Goal: Transaction & Acquisition: Purchase product/service

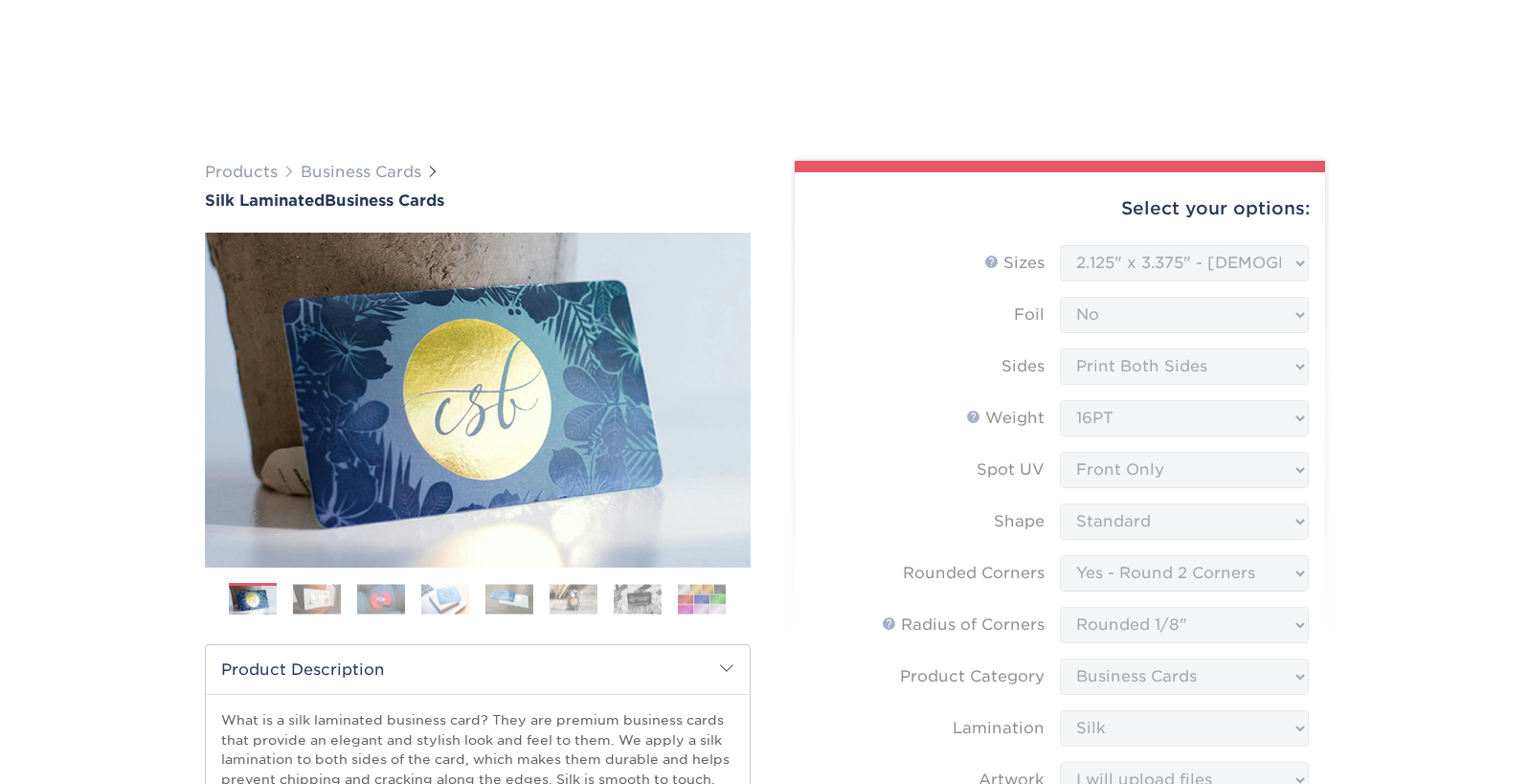
select select "2.12x3.38"
select select "76a3b848-63b4-4449-aad1-d9e81d5a60f5"
select select "589680c7-ee9a-431b-9d12-d7aeb1386a97"
select select "3b5148f1-0588-4f88-a218-97bcfdce65c1"
select select "ccacb42f-45f7-42d3-bbd3-7c8421cf37f0"
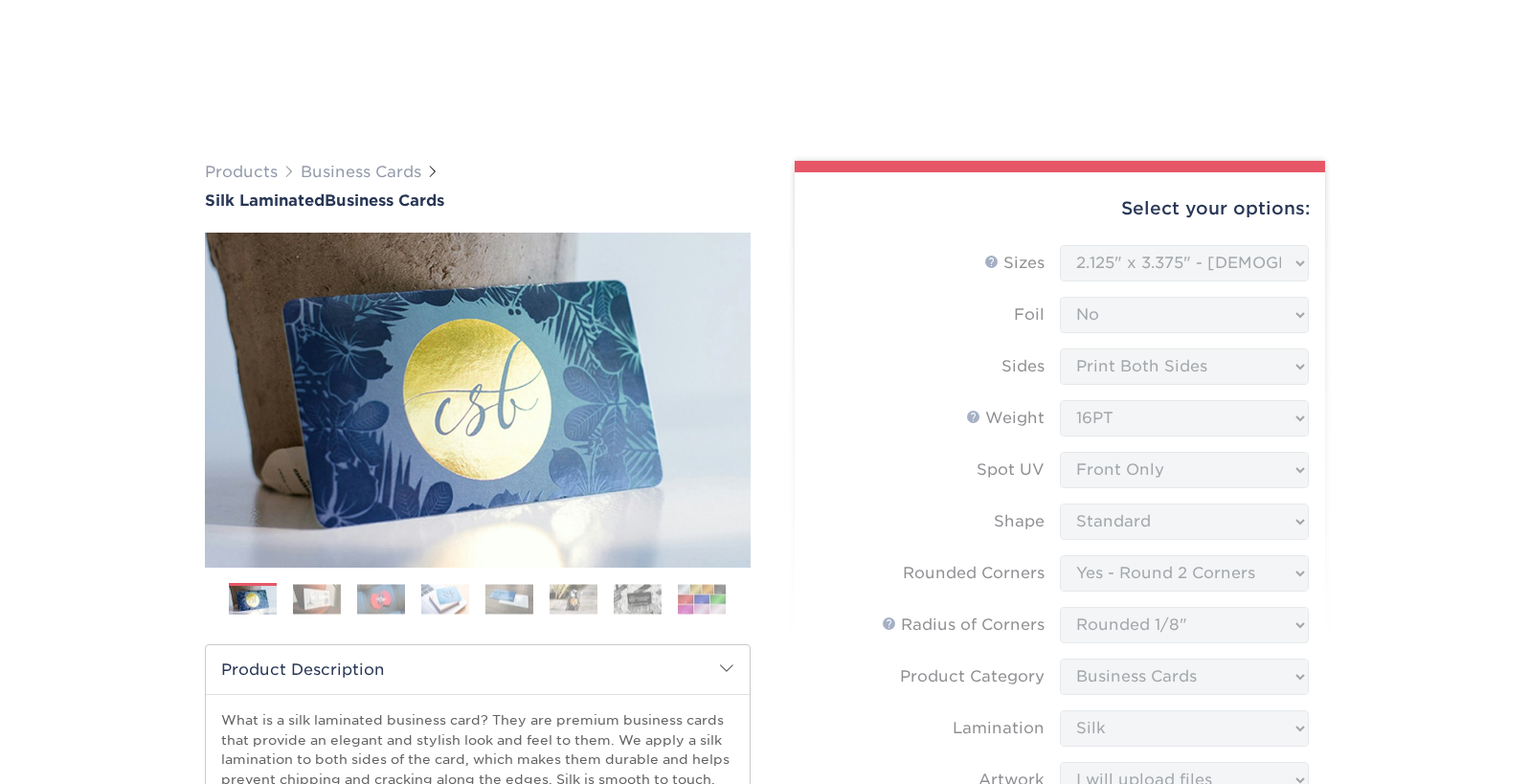
select select "upload"
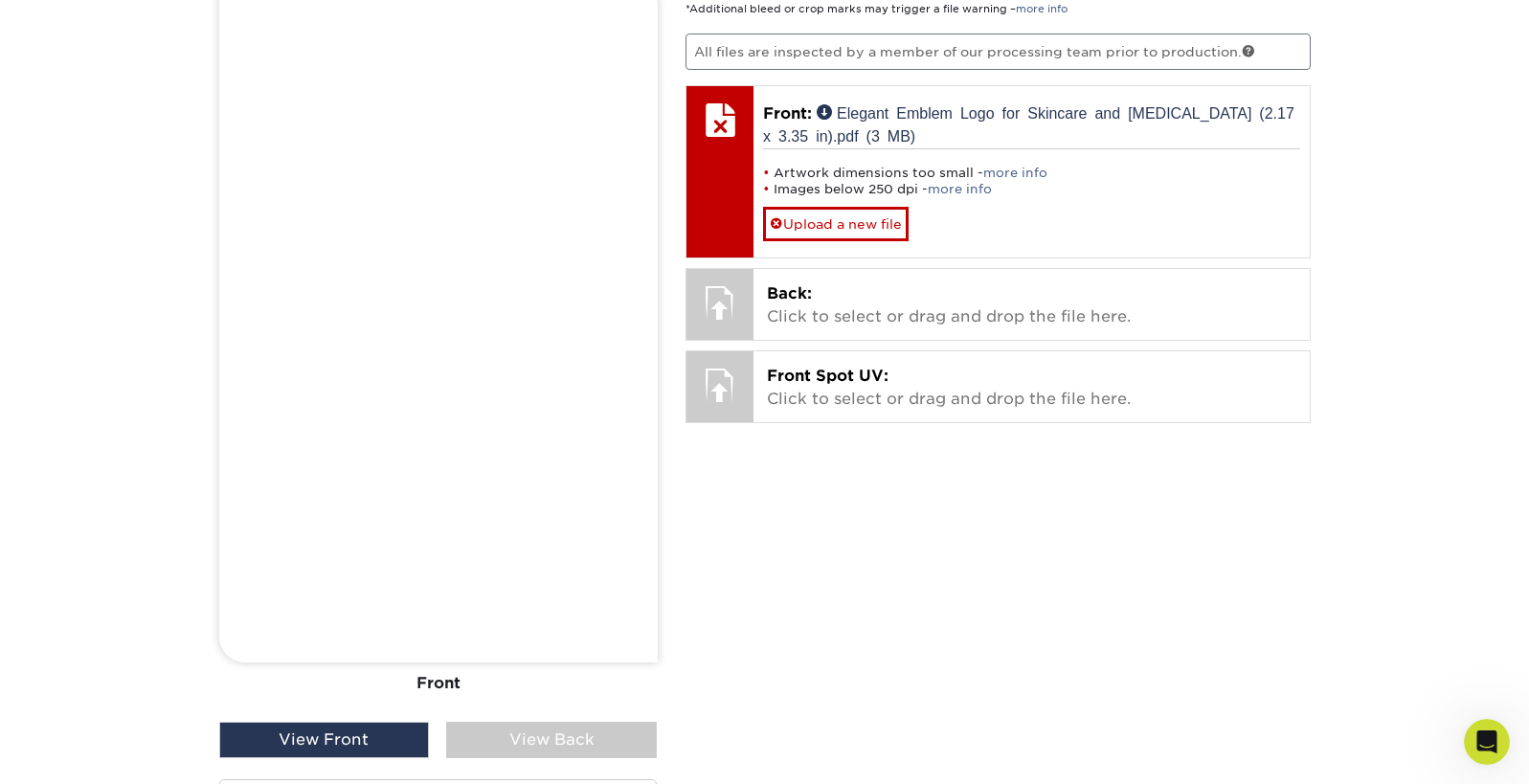
scroll to position [3, 0]
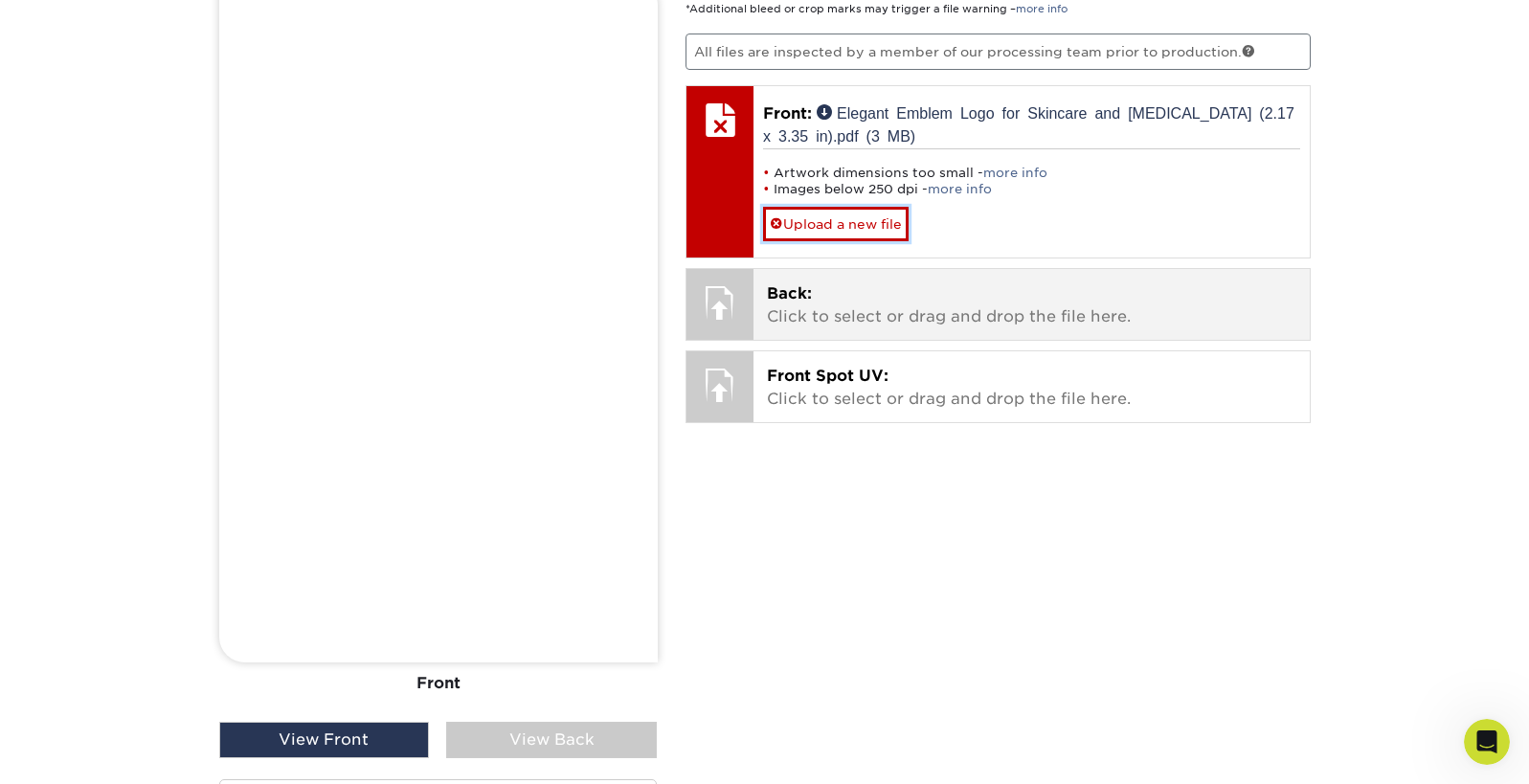
click at [782, 231] on span at bounding box center [777, 224] width 14 height 16
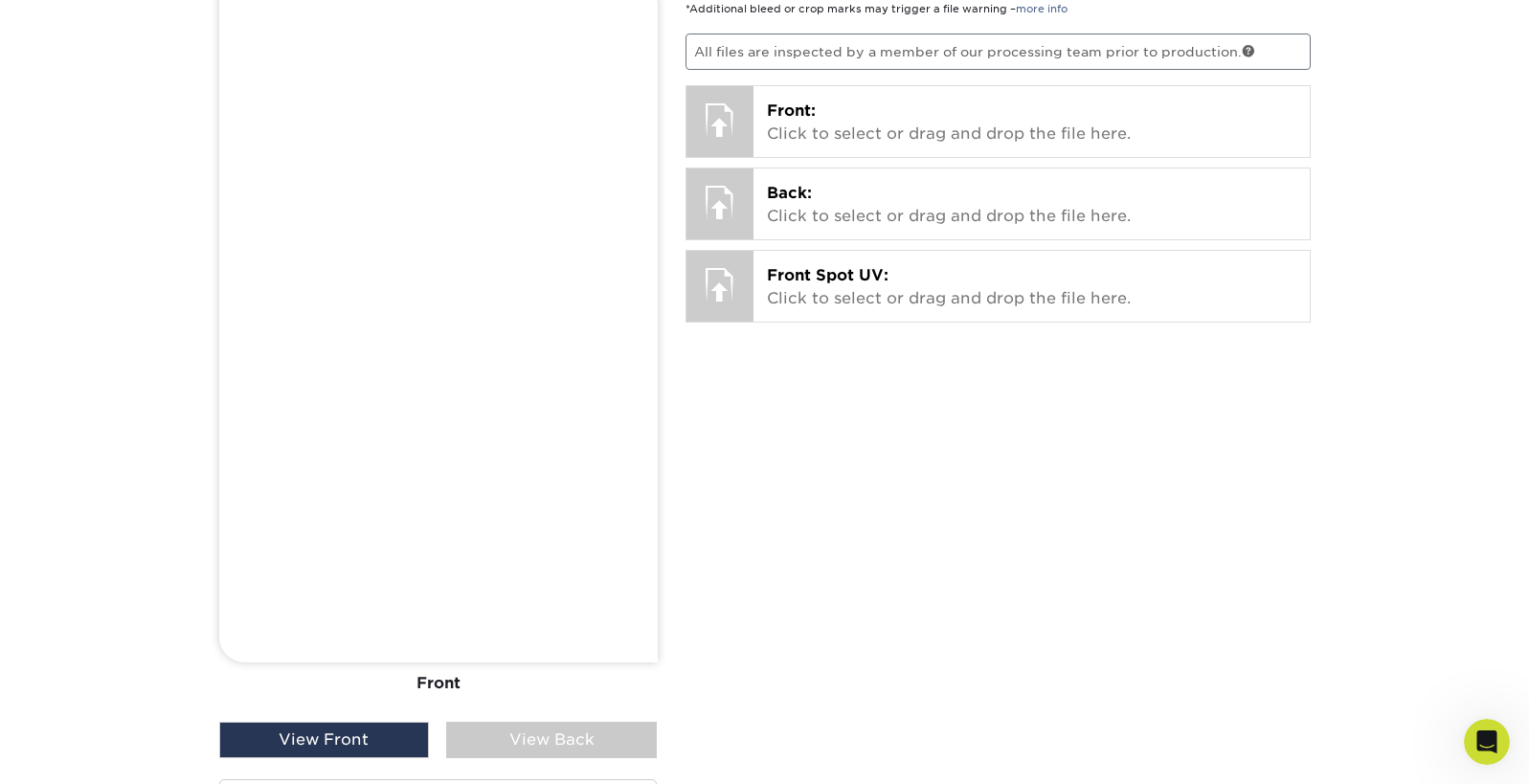
scroll to position [1518, 0]
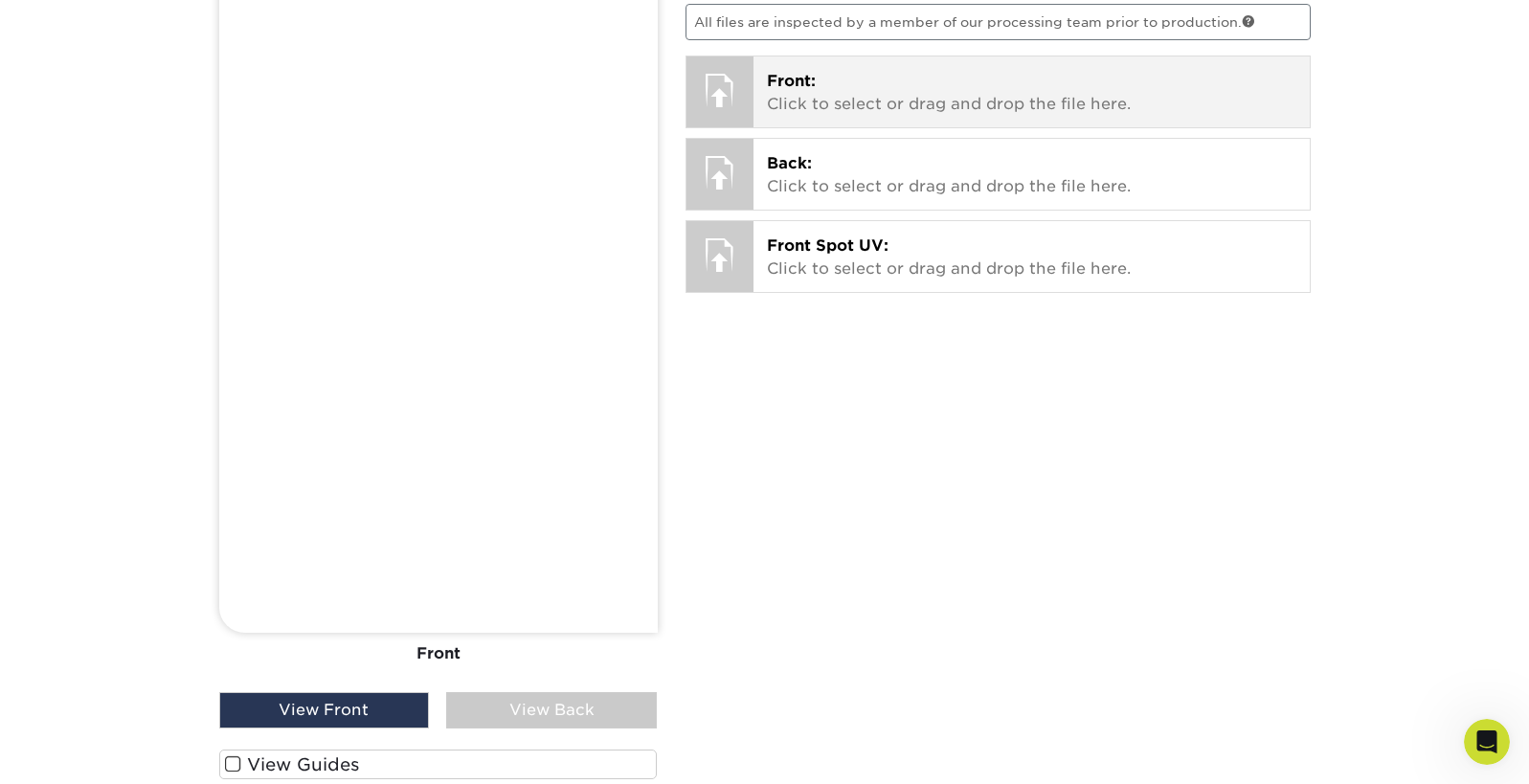
click at [798, 90] on span "Front:" at bounding box center [792, 80] width 49 height 19
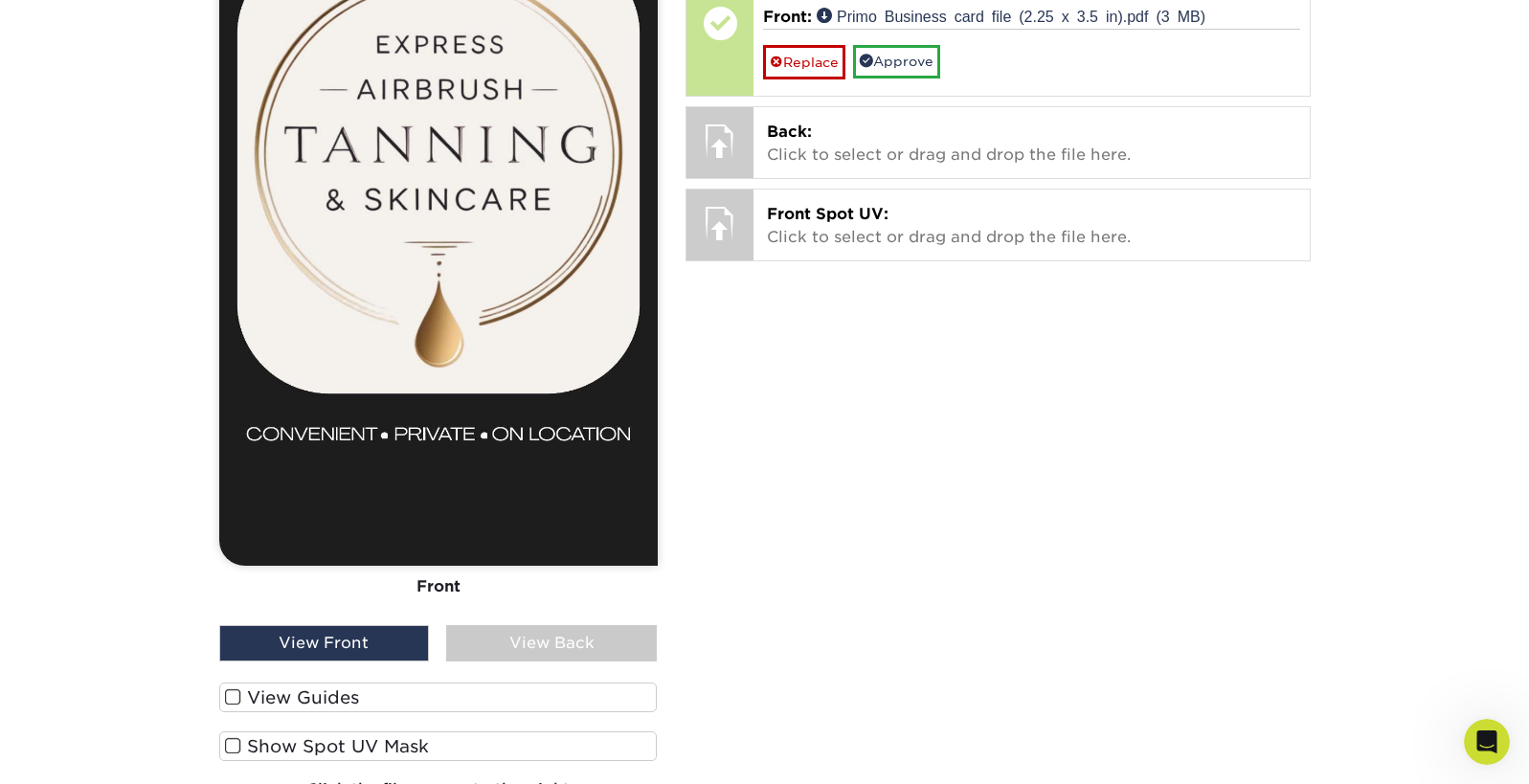
scroll to position [1560, 0]
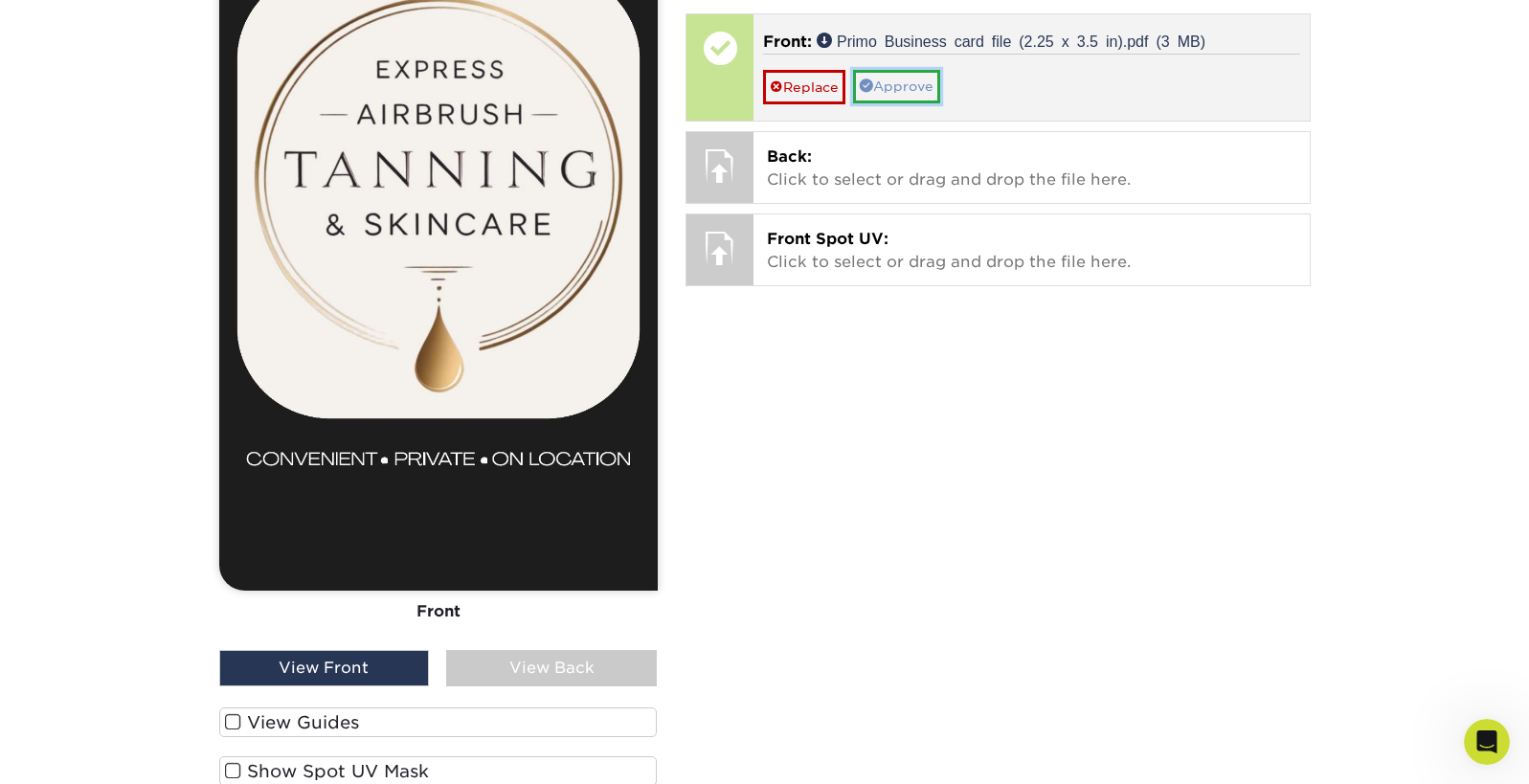
click at [907, 103] on link "Approve" at bounding box center [897, 85] width 87 height 32
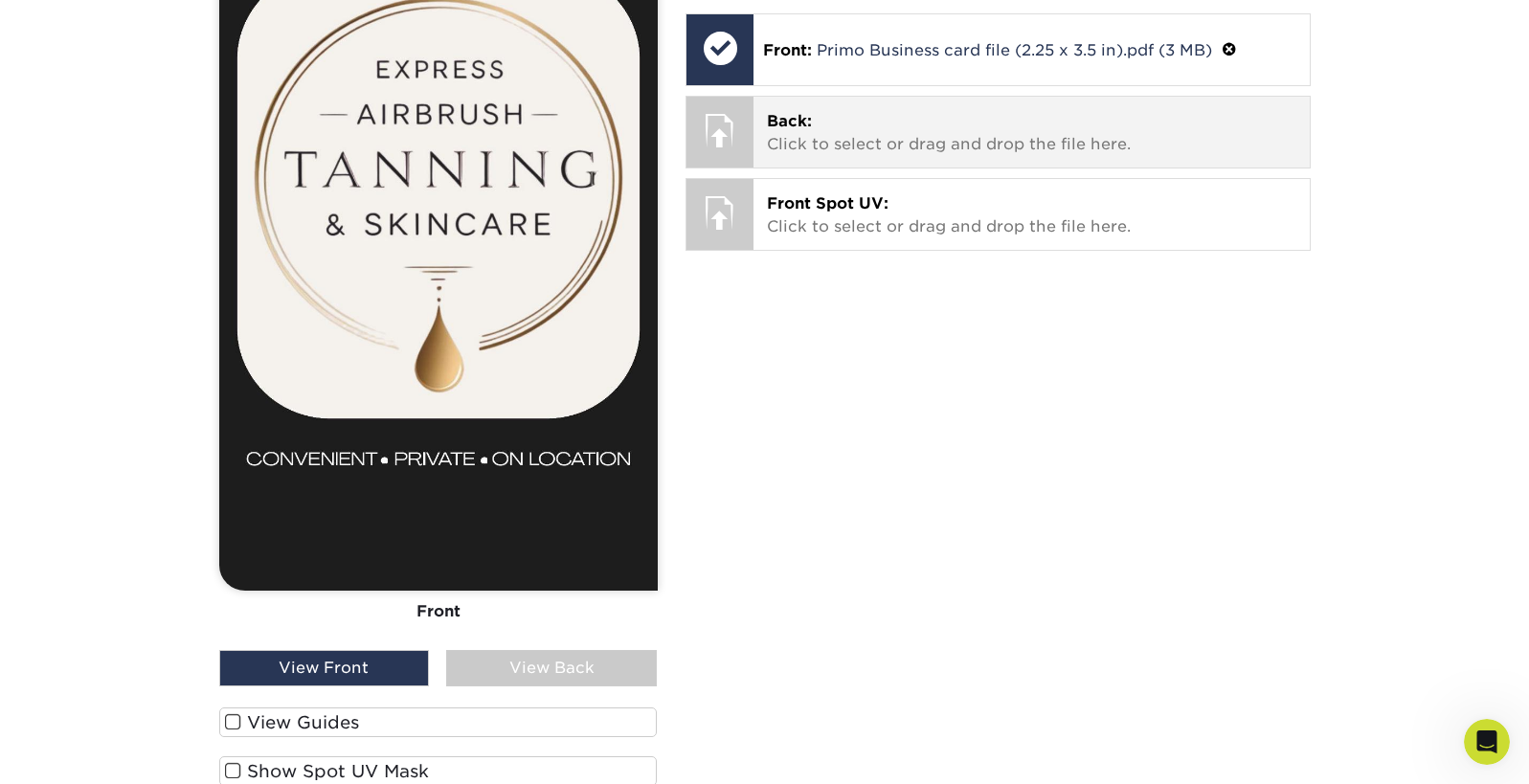
click at [810, 156] on p "Back: Click to select or drag and drop the file here." at bounding box center [1032, 132] width 529 height 46
click at [918, 156] on p "Back: Click to select or drag and drop the file here." at bounding box center [1032, 132] width 529 height 46
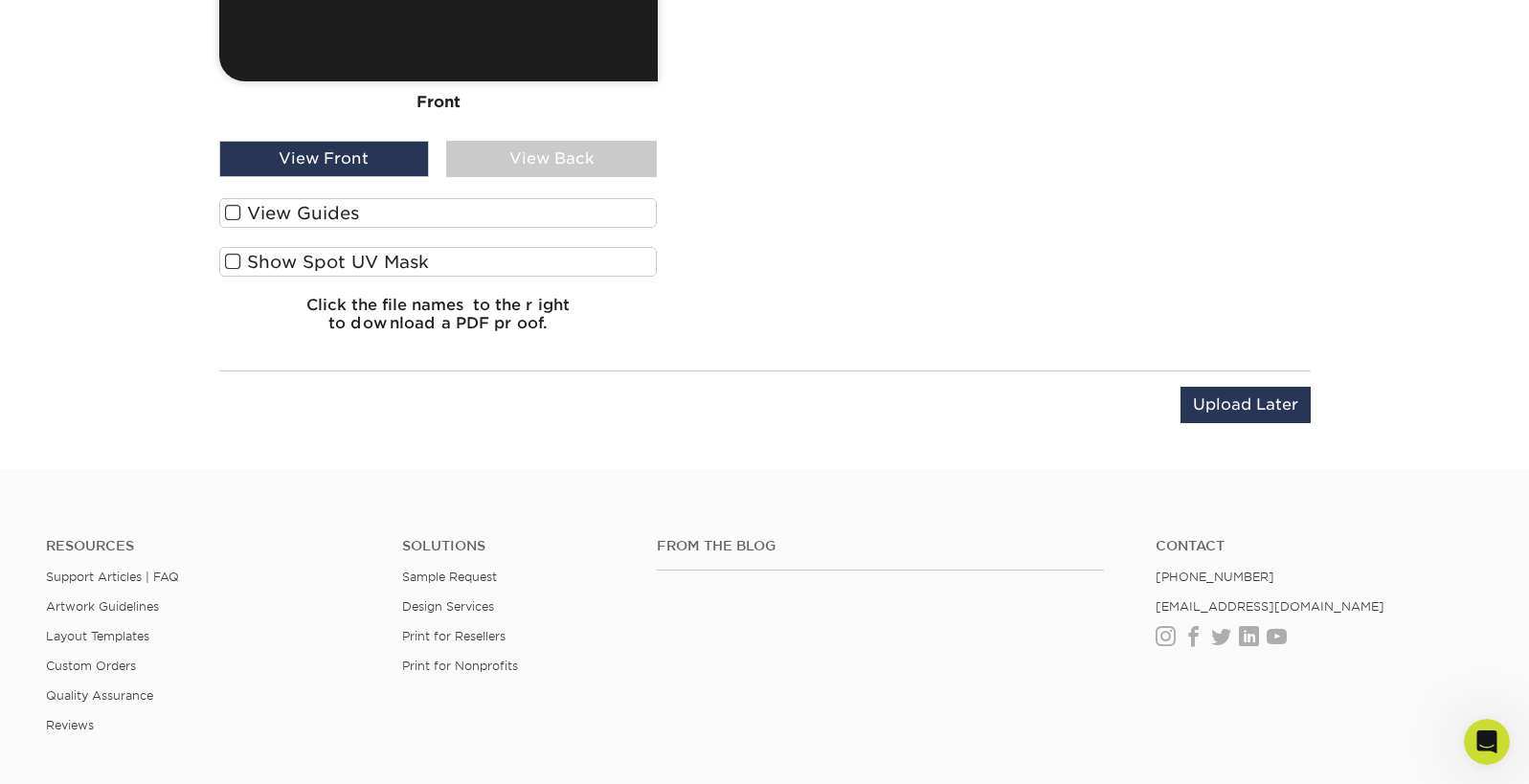
scroll to position [2049, 0]
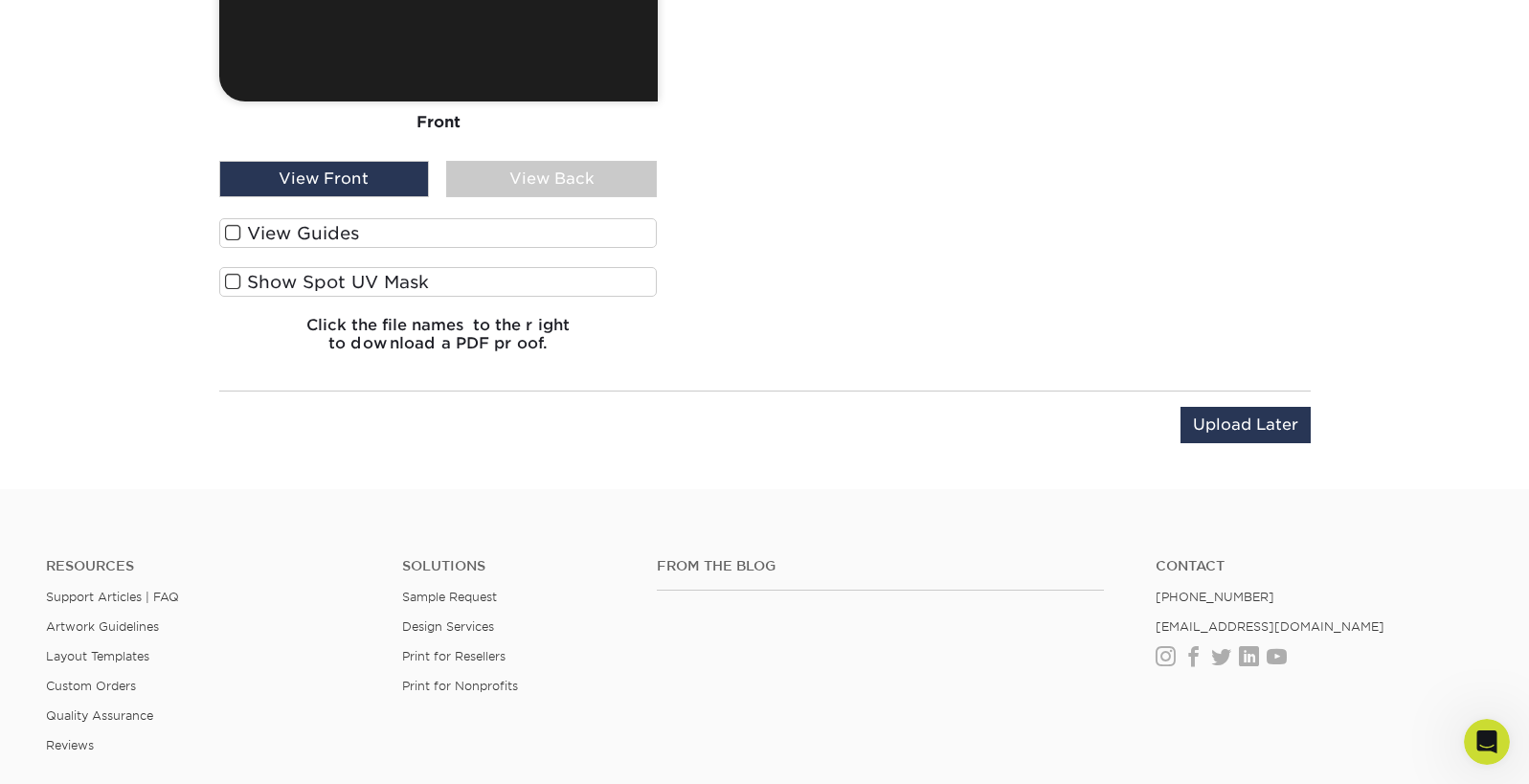
click at [527, 197] on div "View Back" at bounding box center [551, 178] width 211 height 36
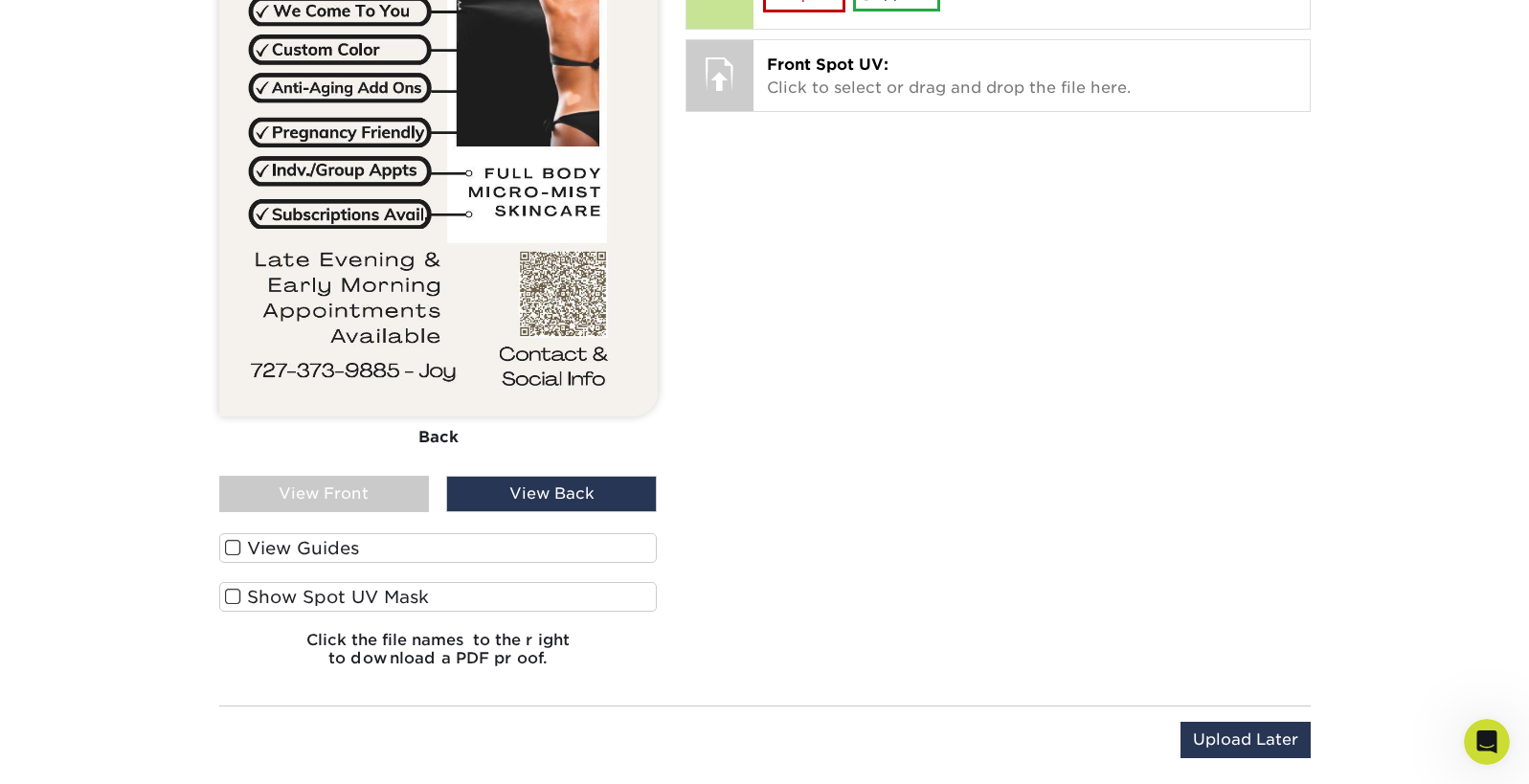
scroll to position [1750, 0]
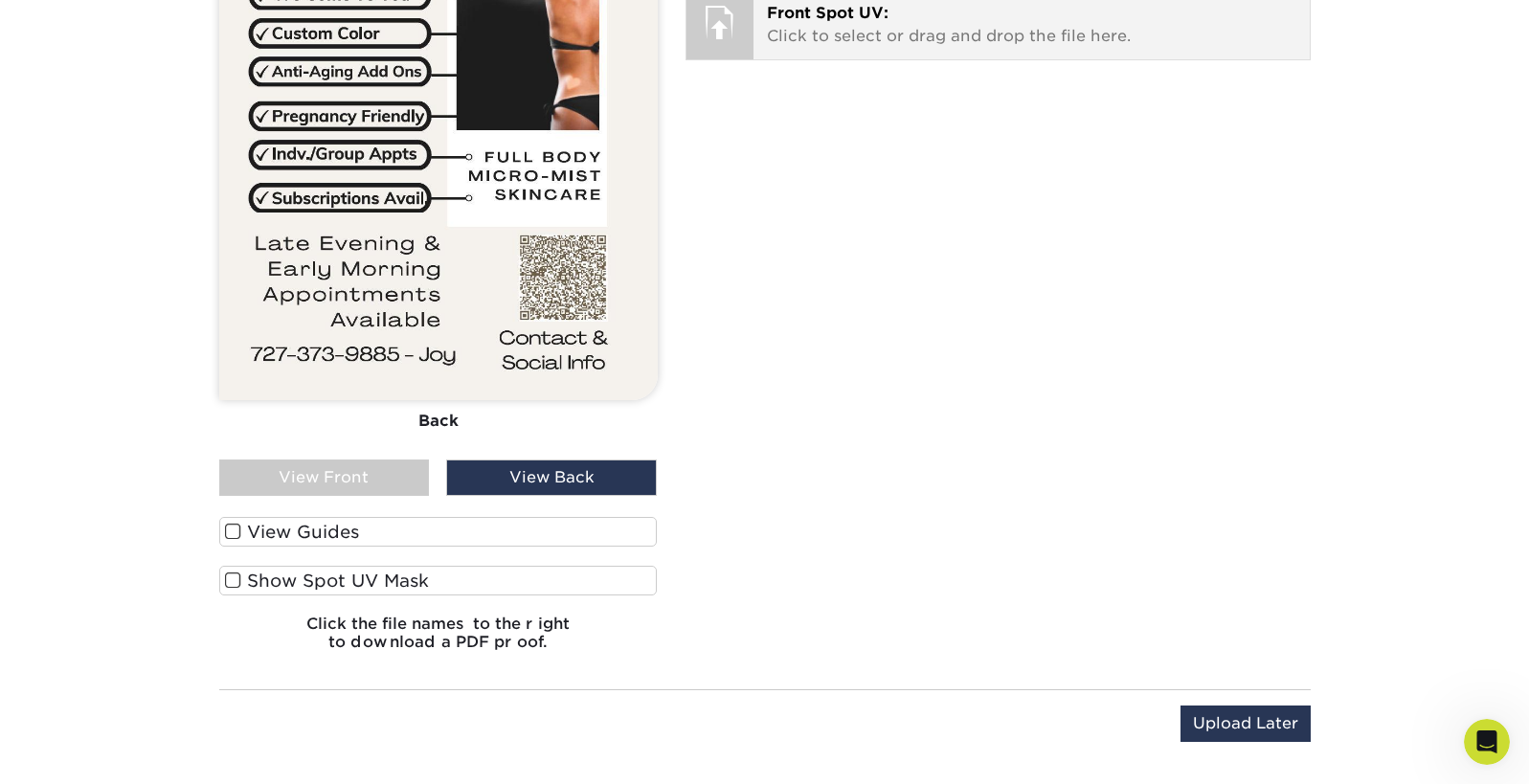
click at [865, 22] on span "Front Spot UV:" at bounding box center [828, 13] width 122 height 19
click at [921, 48] on p "Front Spot UV: Click to select or drag and drop the file here." at bounding box center [1032, 24] width 529 height 46
click at [875, 22] on span "Front Spot UV:" at bounding box center [828, 13] width 122 height 19
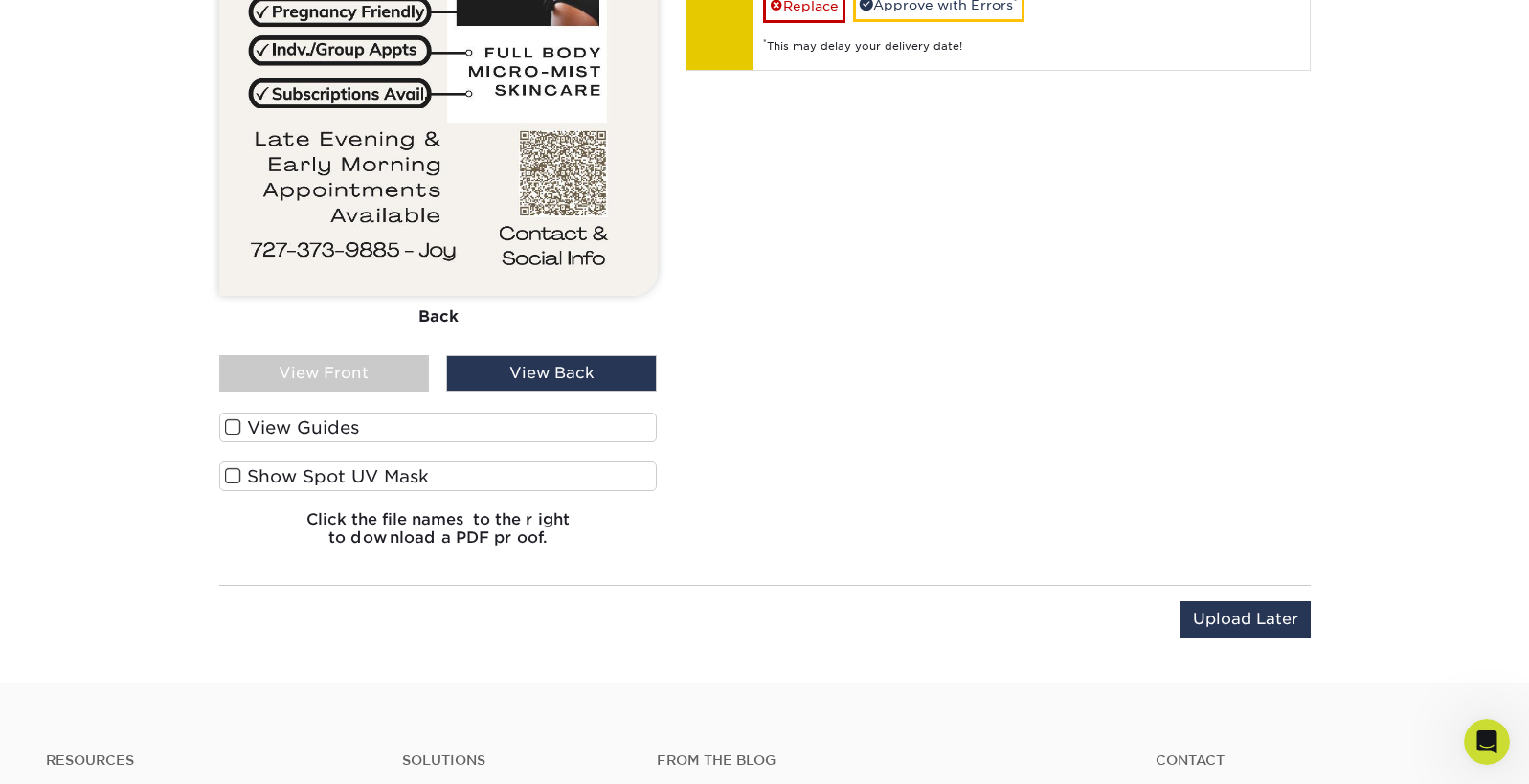
scroll to position [1891, 0]
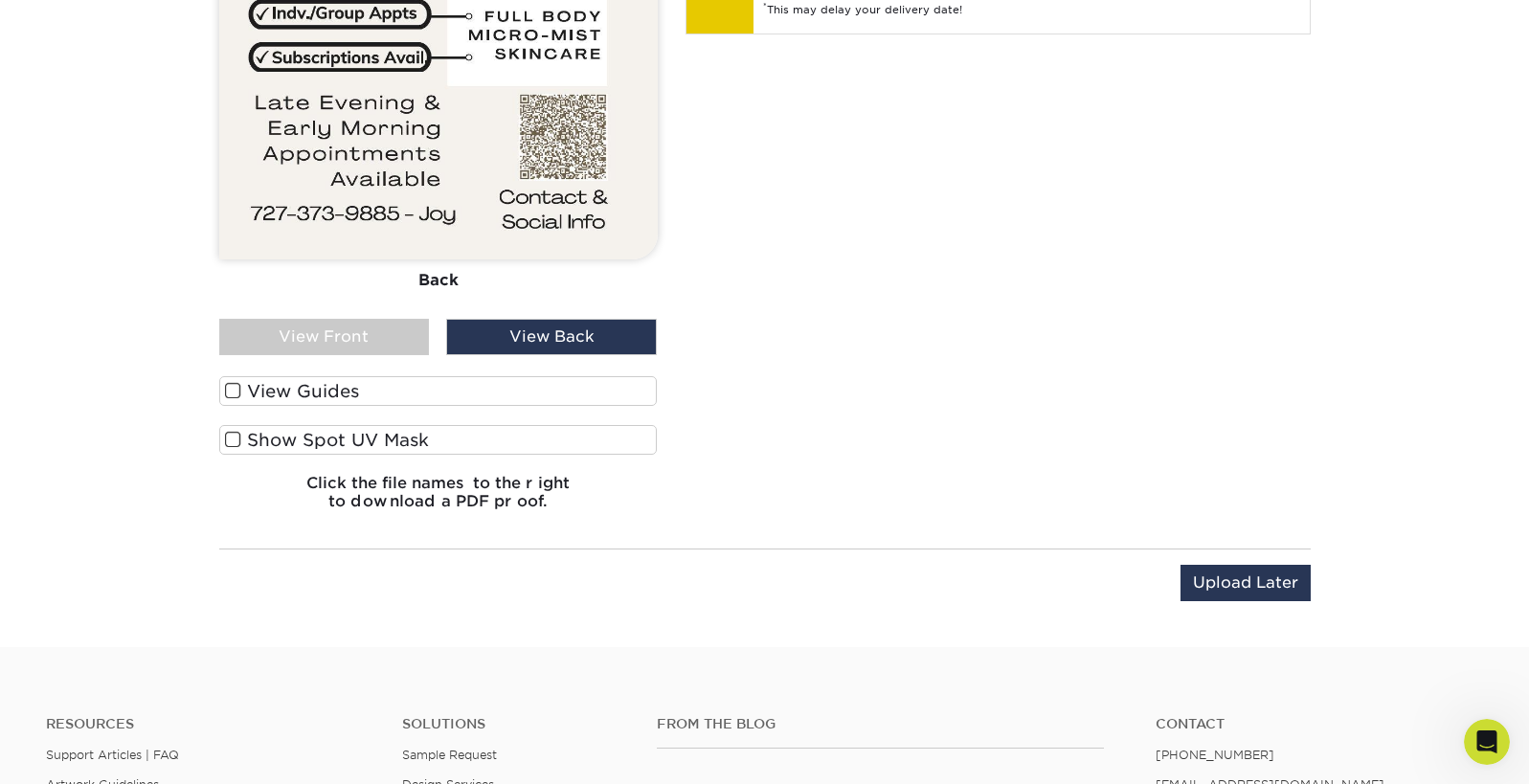
click at [305, 356] on div "View Front" at bounding box center [324, 336] width 211 height 36
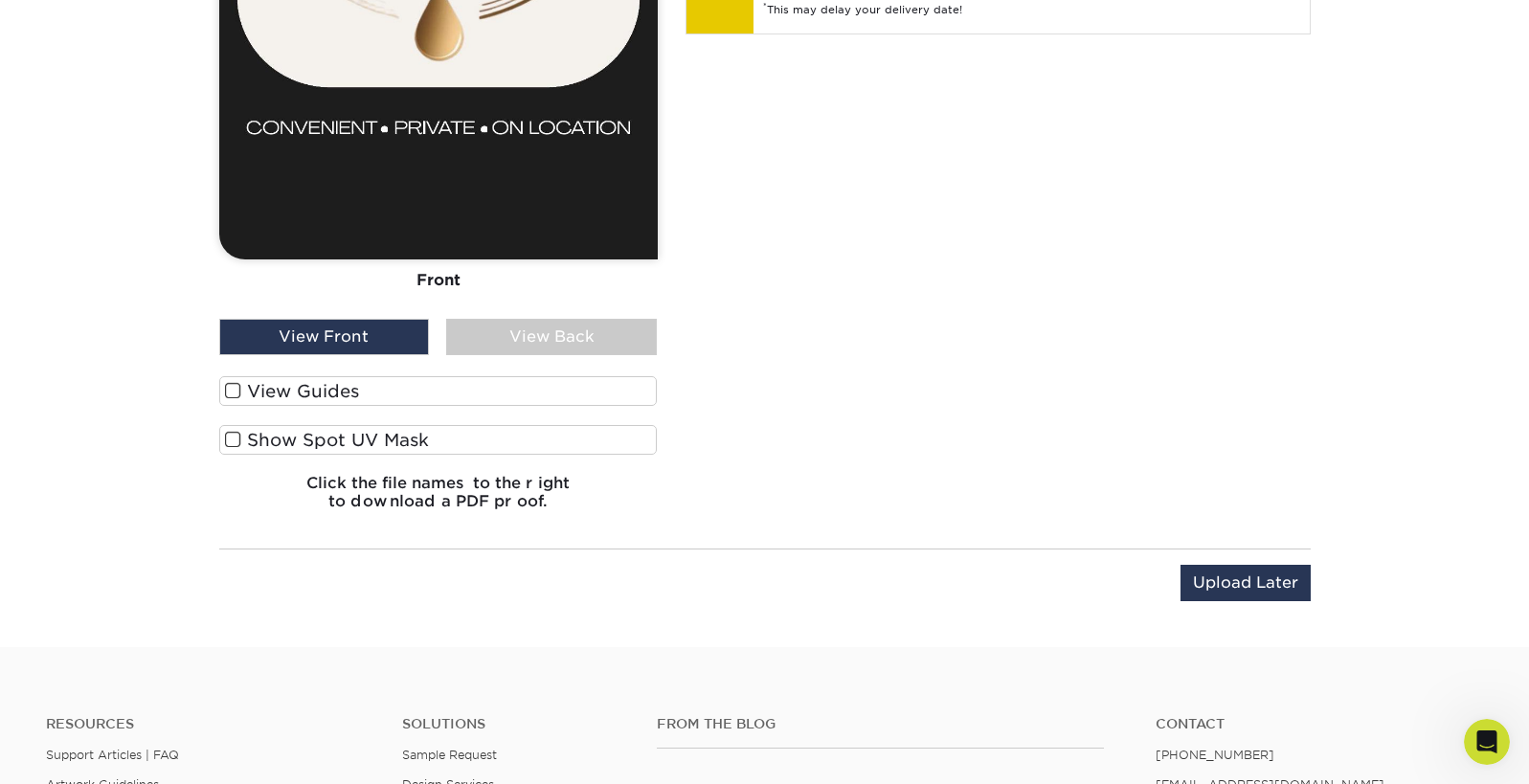
click at [235, 449] on span at bounding box center [233, 440] width 17 height 19
click at [0, 0] on input "Show Spot UV Mask" at bounding box center [0, 0] width 0 height 0
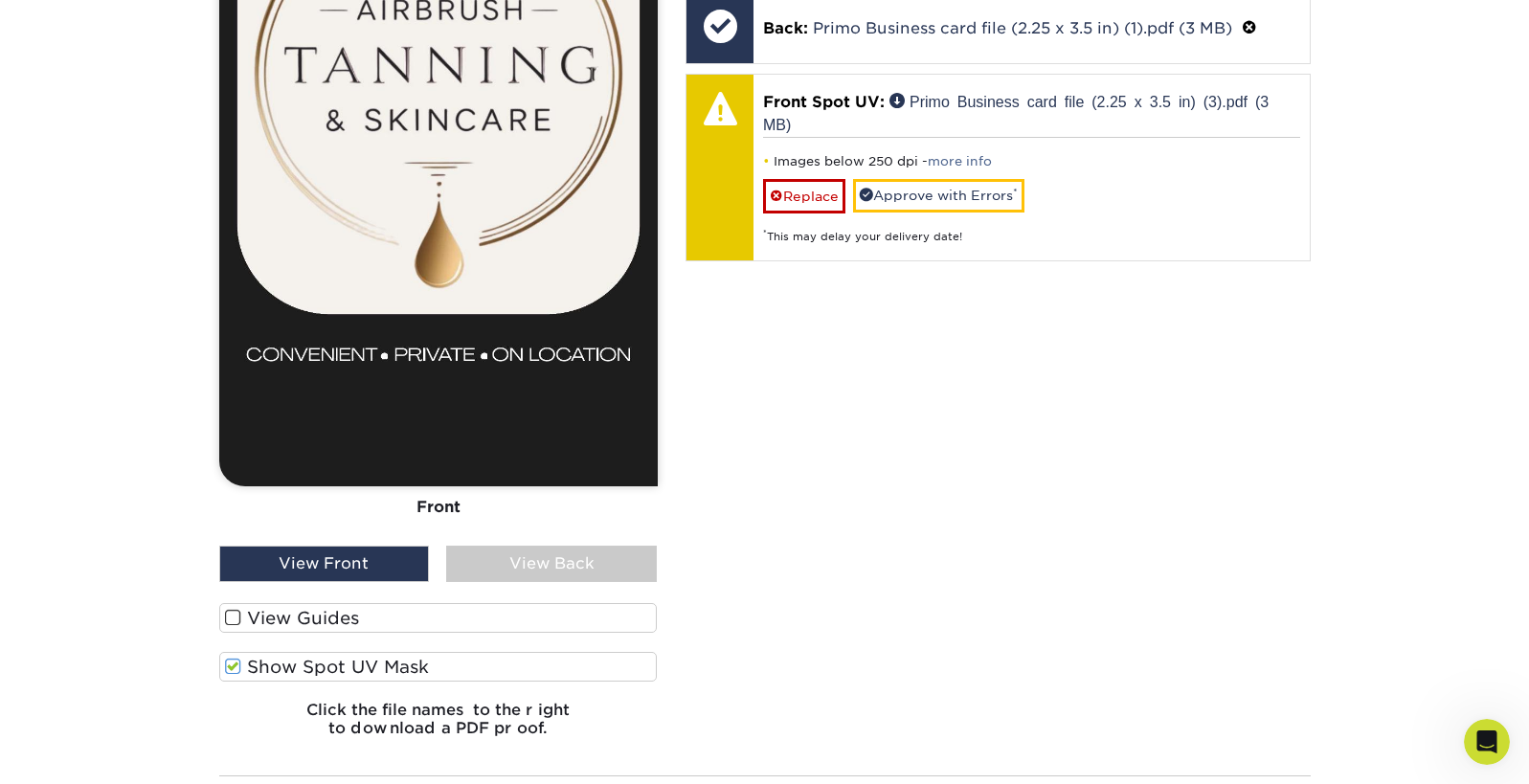
scroll to position [1658, 0]
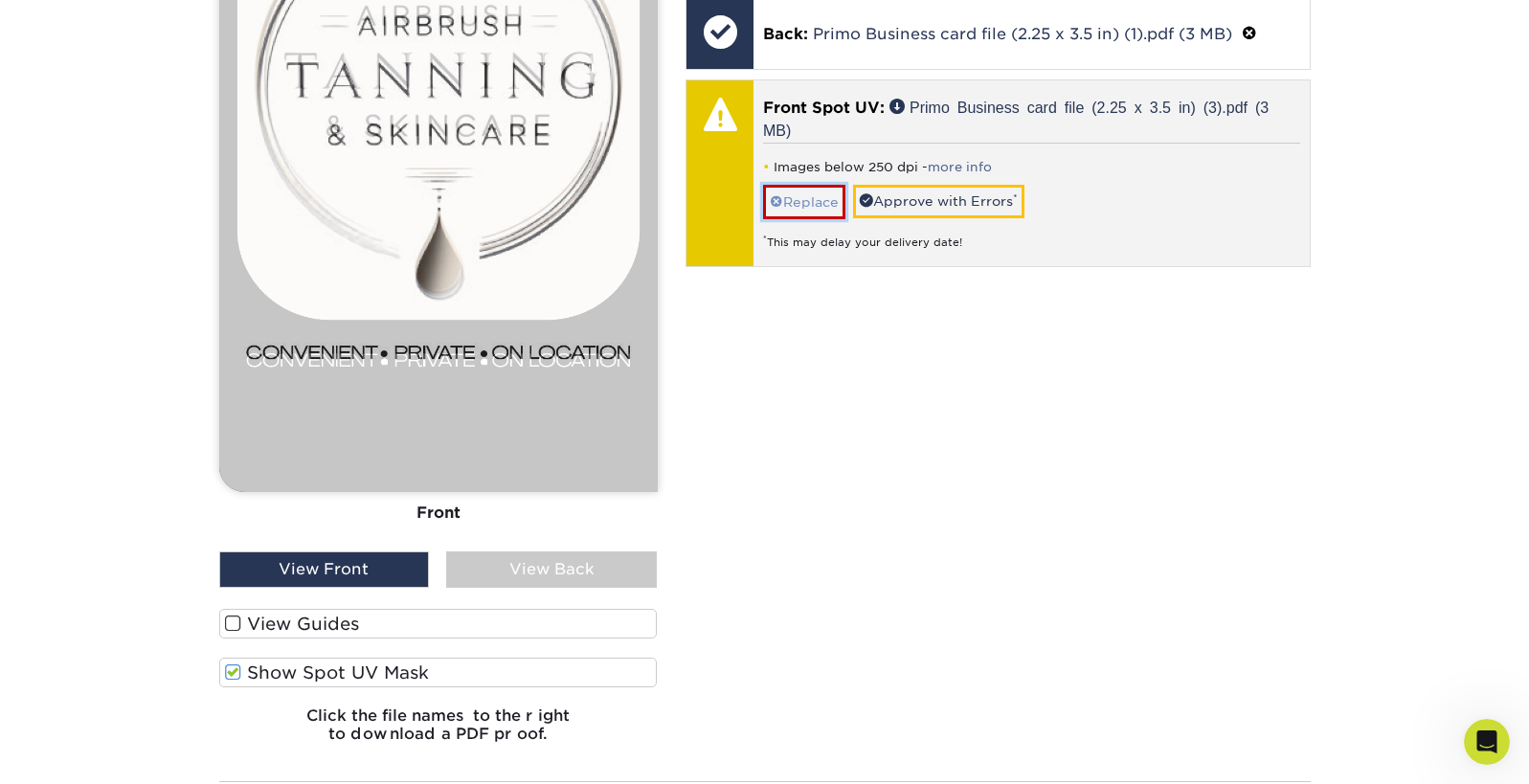
click at [792, 219] on link "Replace" at bounding box center [805, 202] width 82 height 33
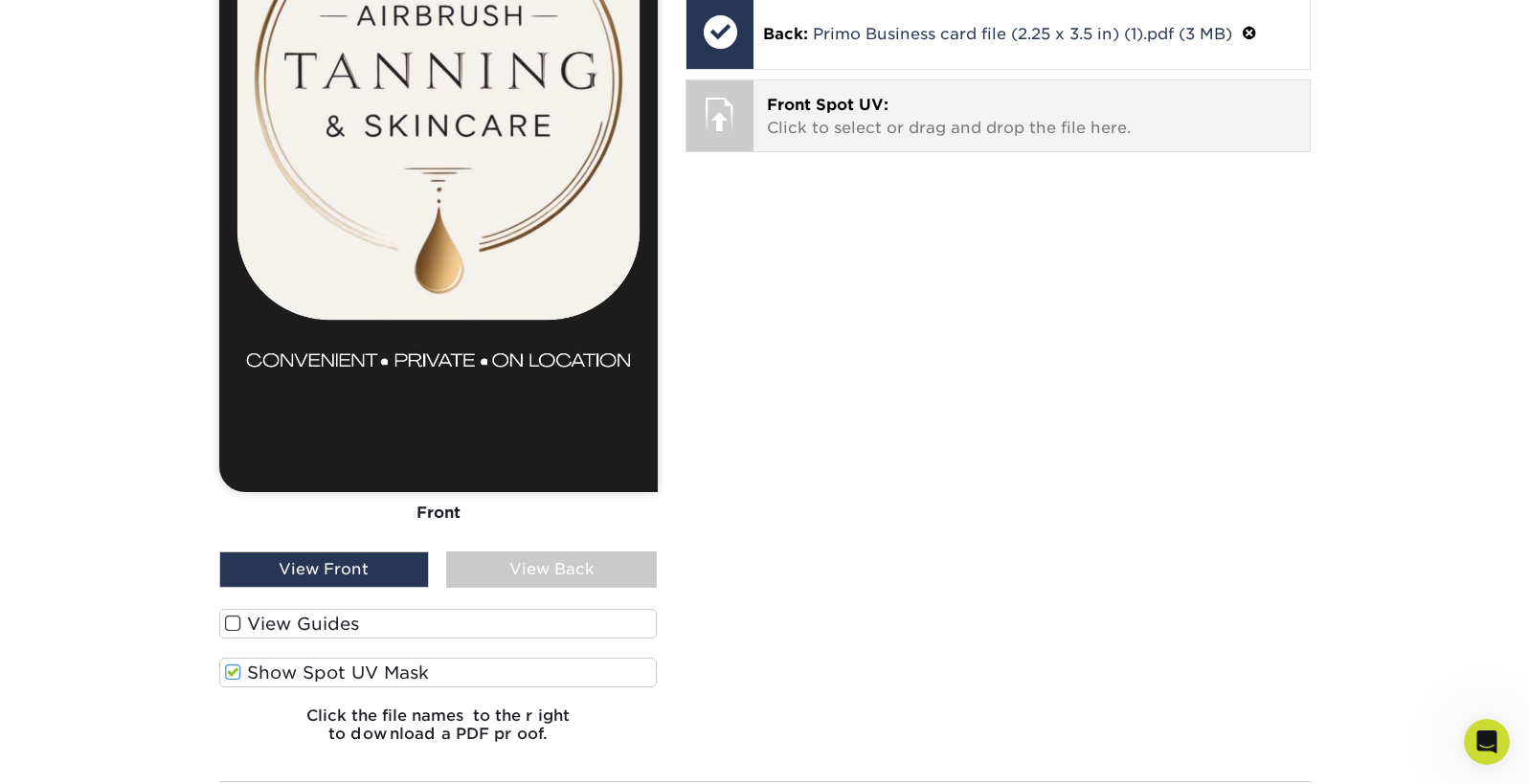
click at [873, 114] on span "Front Spot UV:" at bounding box center [828, 105] width 122 height 19
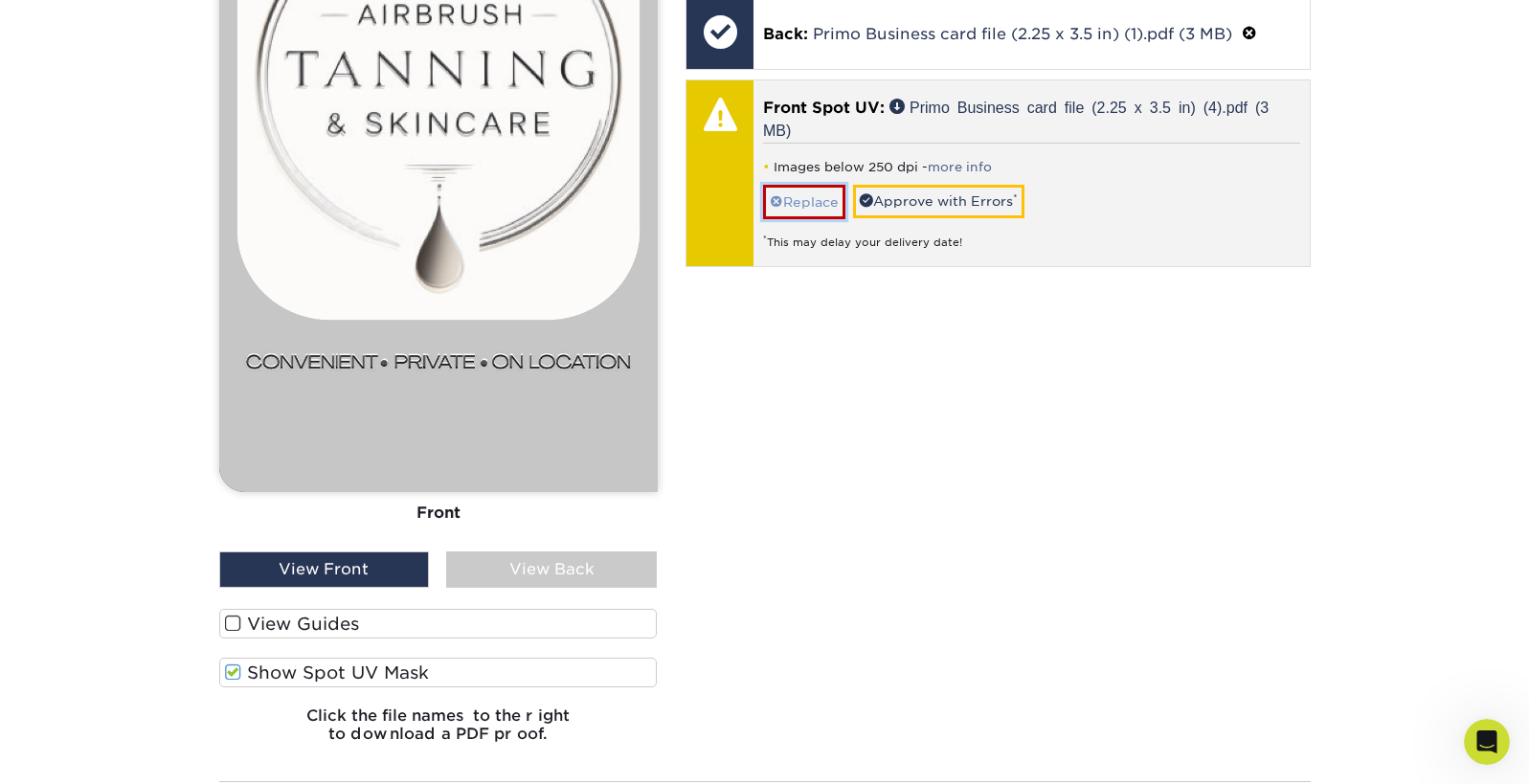
click at [819, 219] on link "Replace" at bounding box center [805, 202] width 82 height 33
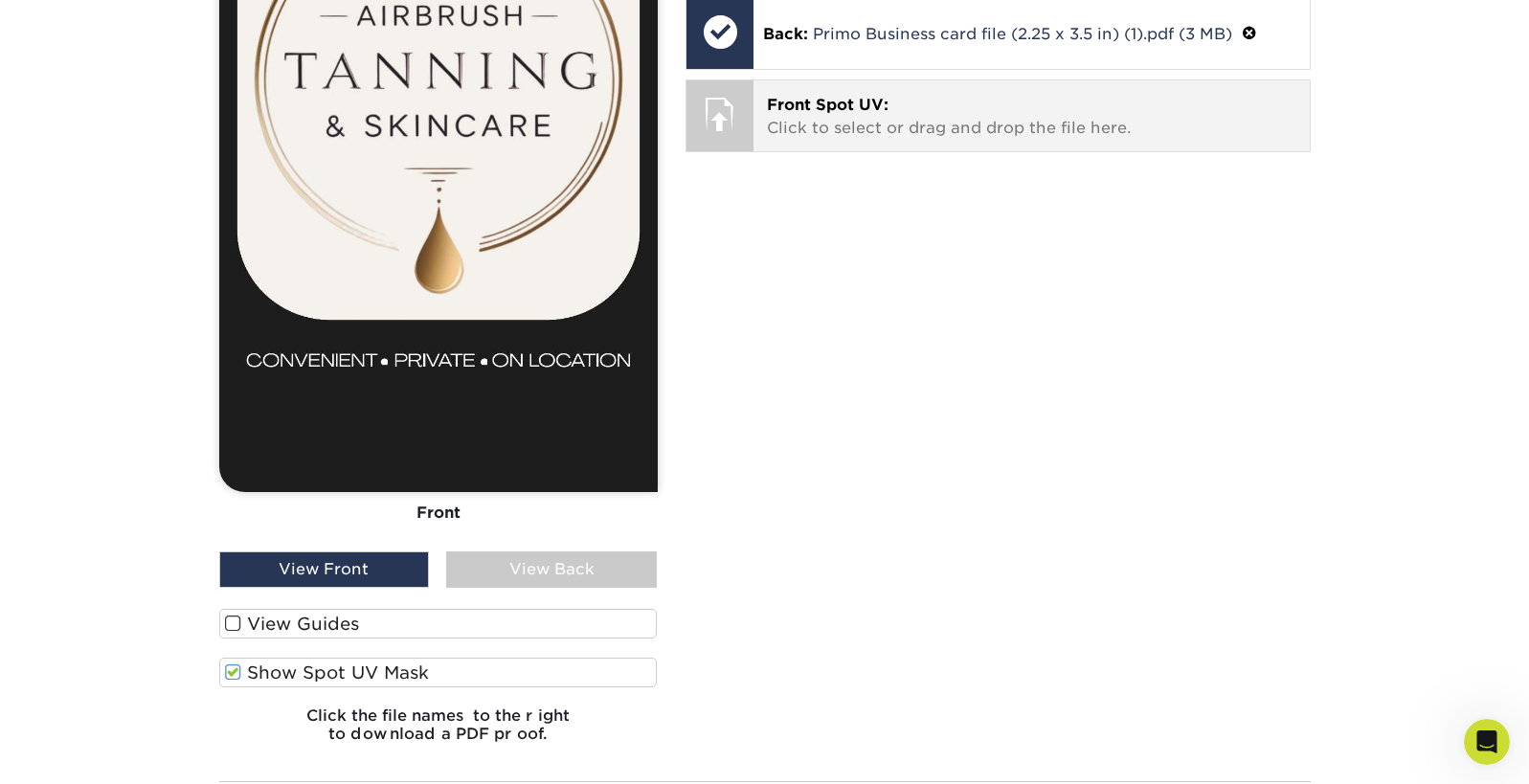
click at [889, 114] on span "Front Spot UV:" at bounding box center [828, 105] width 122 height 19
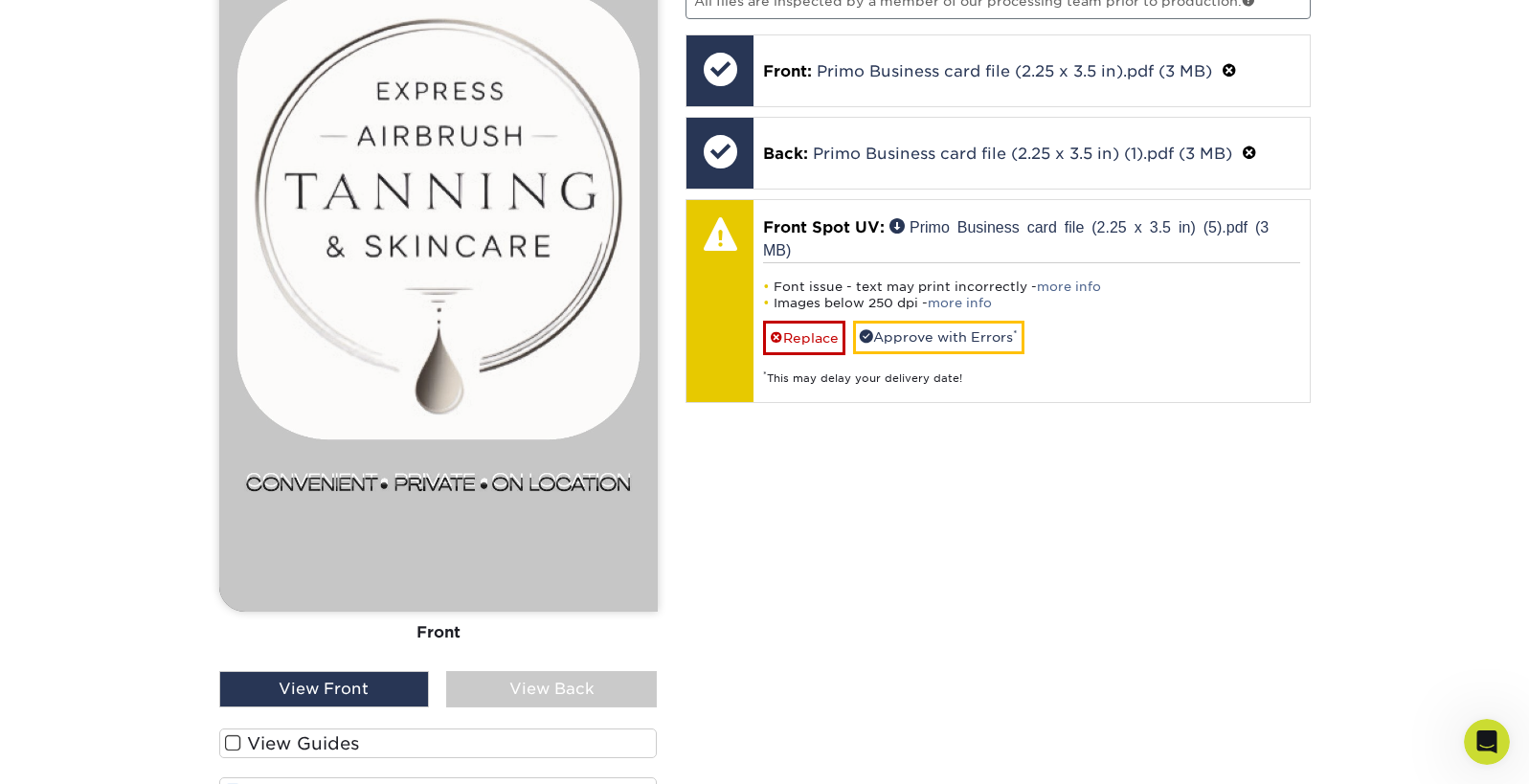
scroll to position [1544, 0]
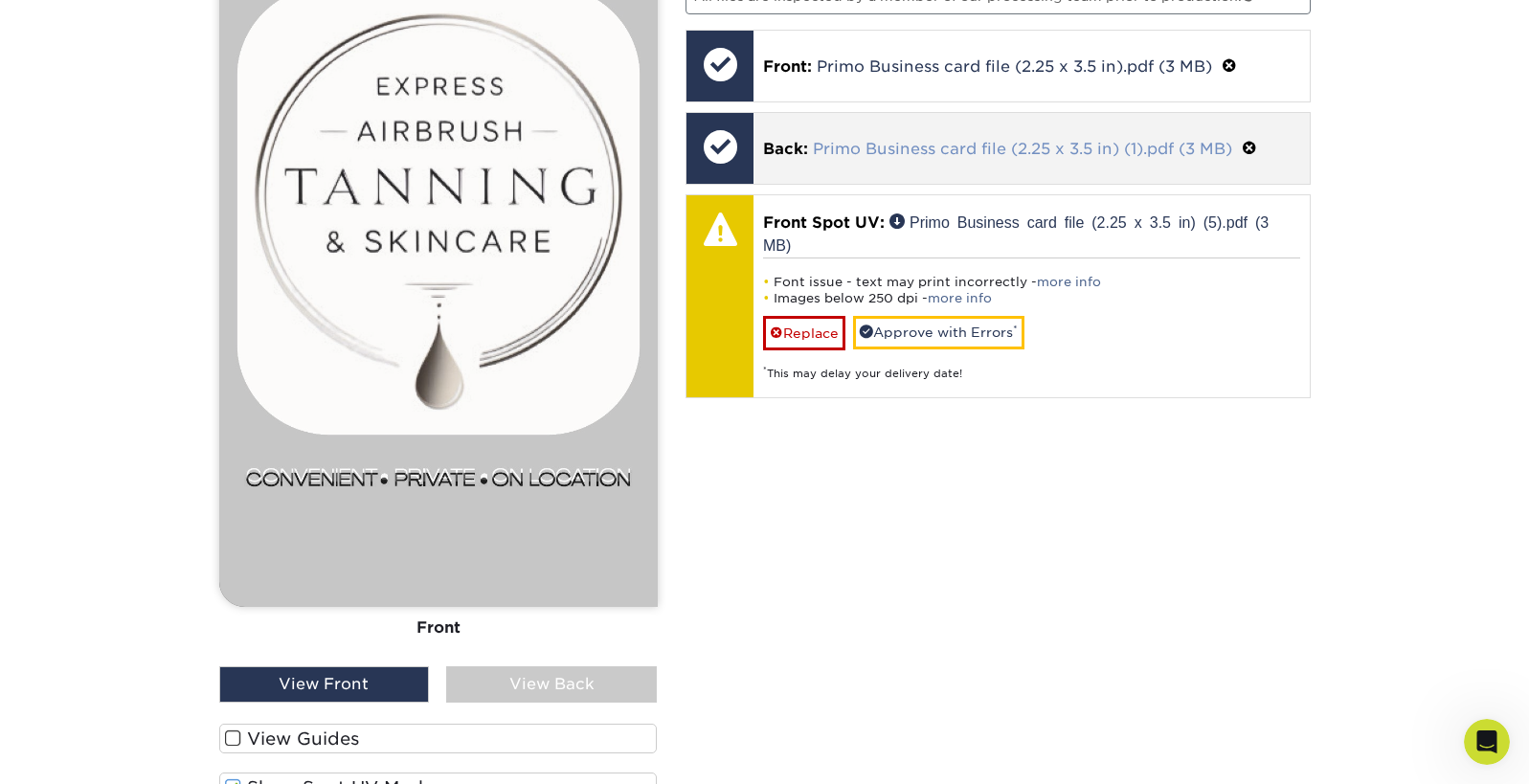
click at [881, 158] on link "Primo Business card file (2.25 x 3.5 in) (1).pdf (3 MB)" at bounding box center [1023, 149] width 419 height 19
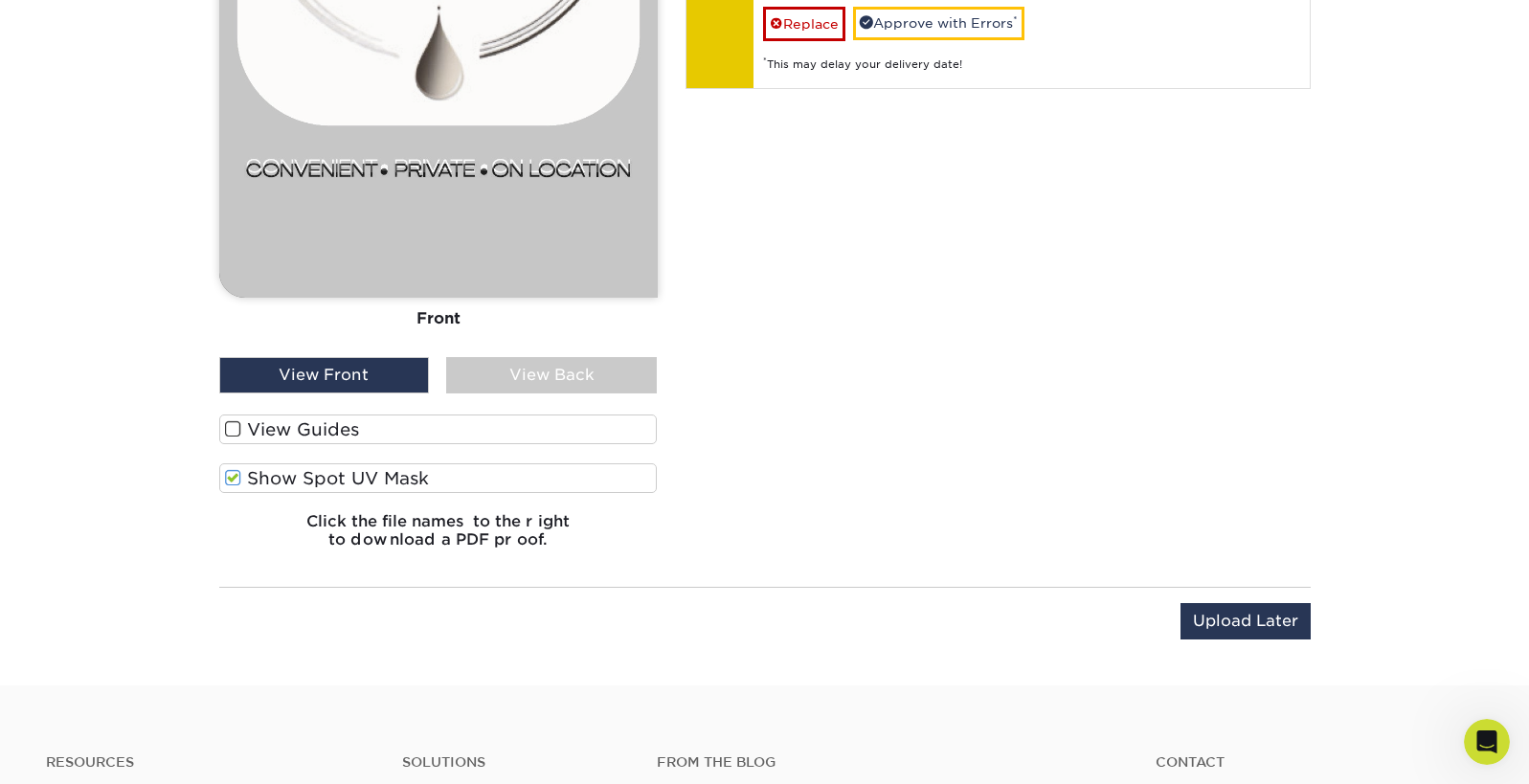
scroll to position [1858, 0]
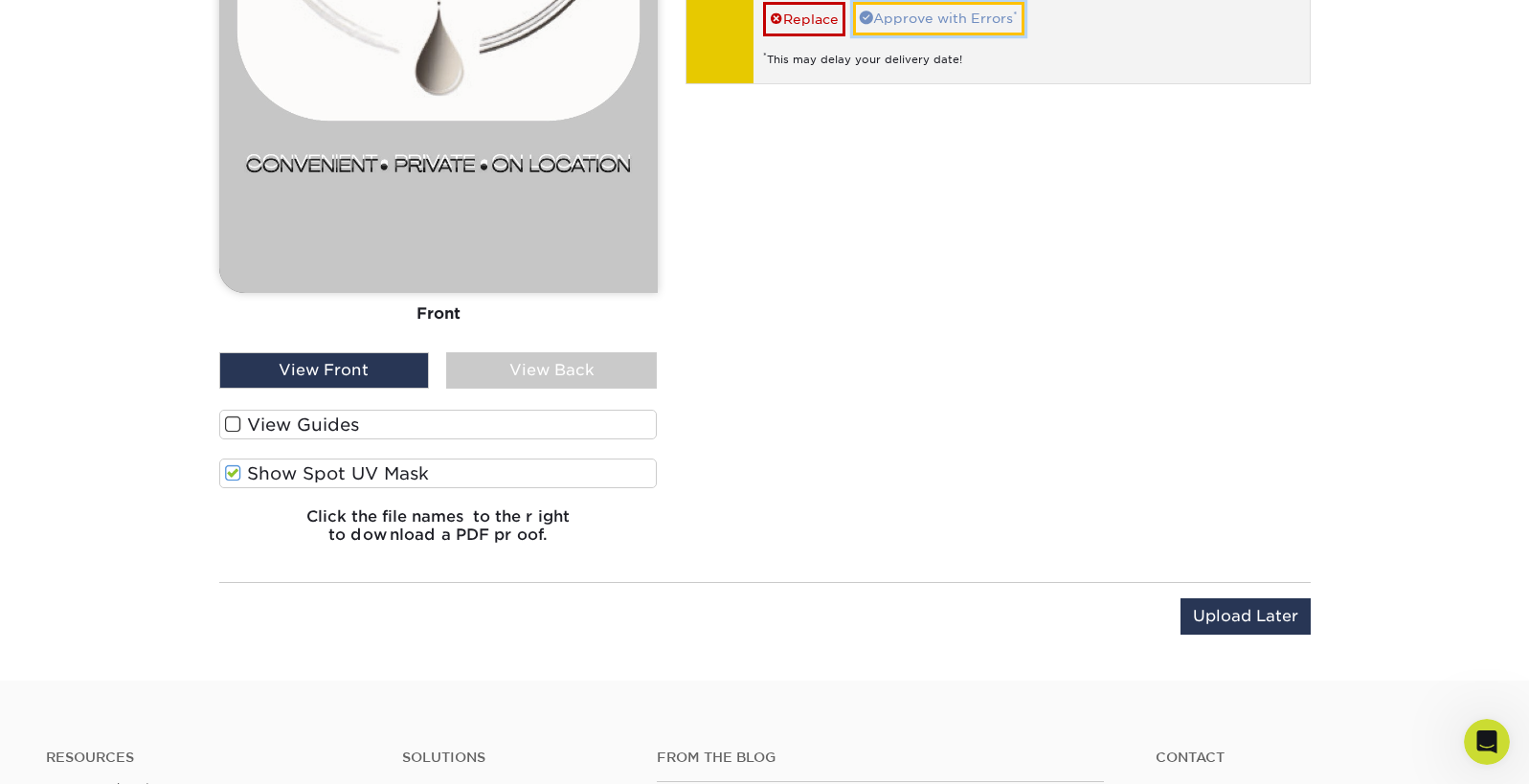
click at [982, 34] on link "Approve with Errors *" at bounding box center [939, 18] width 172 height 32
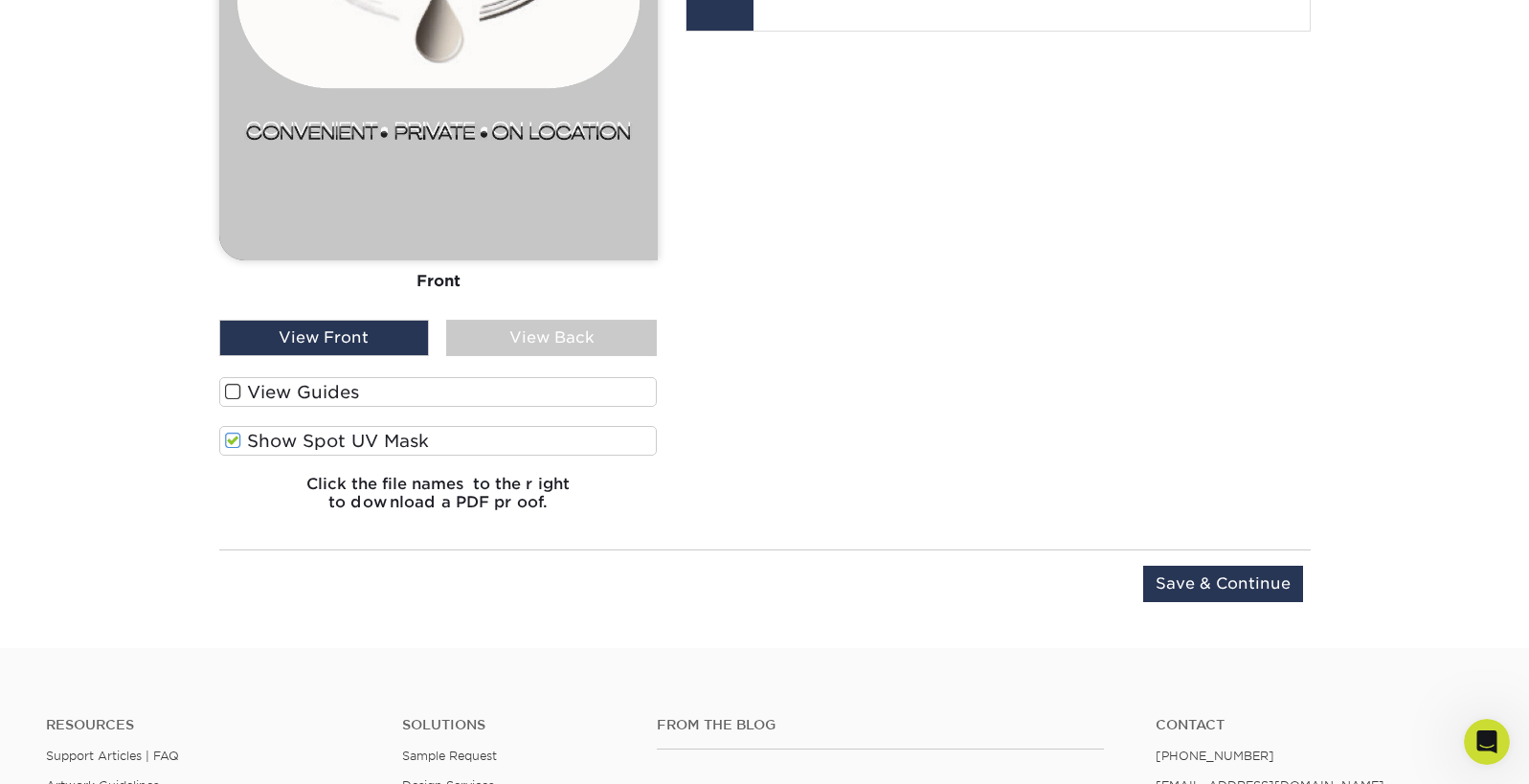
scroll to position [1889, 0]
click at [231, 451] on span at bounding box center [233, 442] width 17 height 19
click at [0, 0] on input "Show Spot UV Mask" at bounding box center [0, 0] width 0 height 0
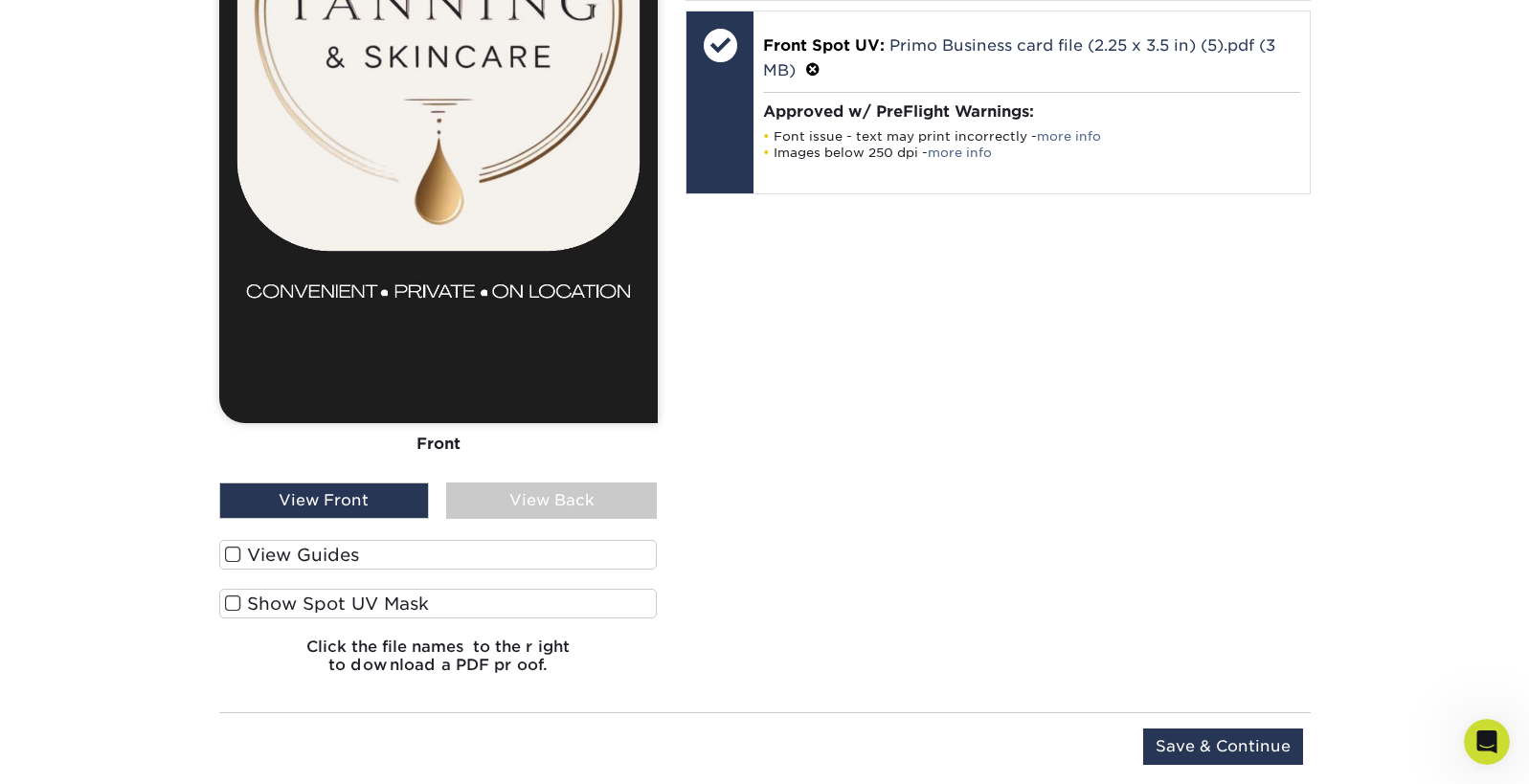
scroll to position [1730, 0]
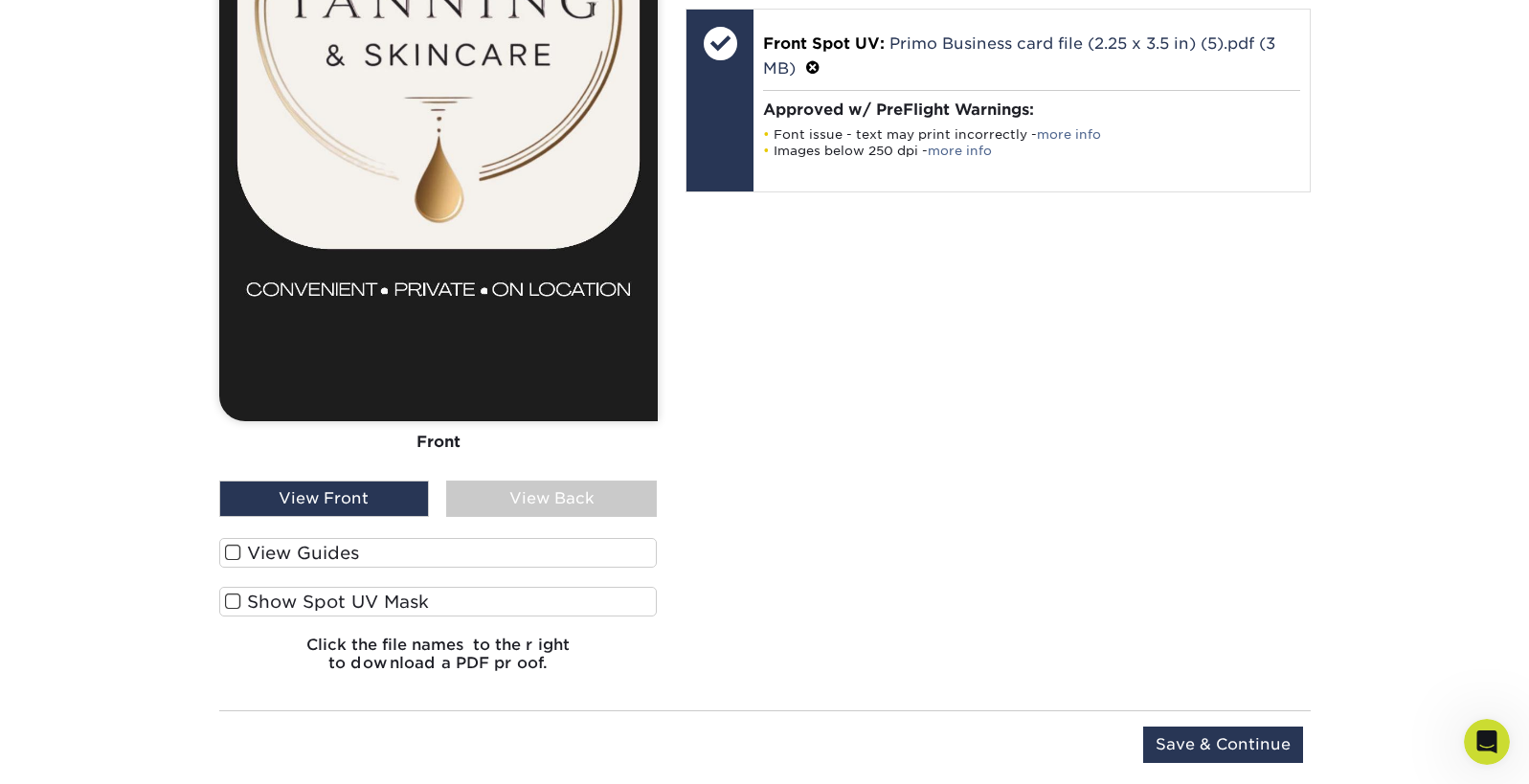
click at [340, 517] on div "View Front" at bounding box center [324, 499] width 211 height 36
click at [531, 517] on div "View Back" at bounding box center [551, 499] width 211 height 36
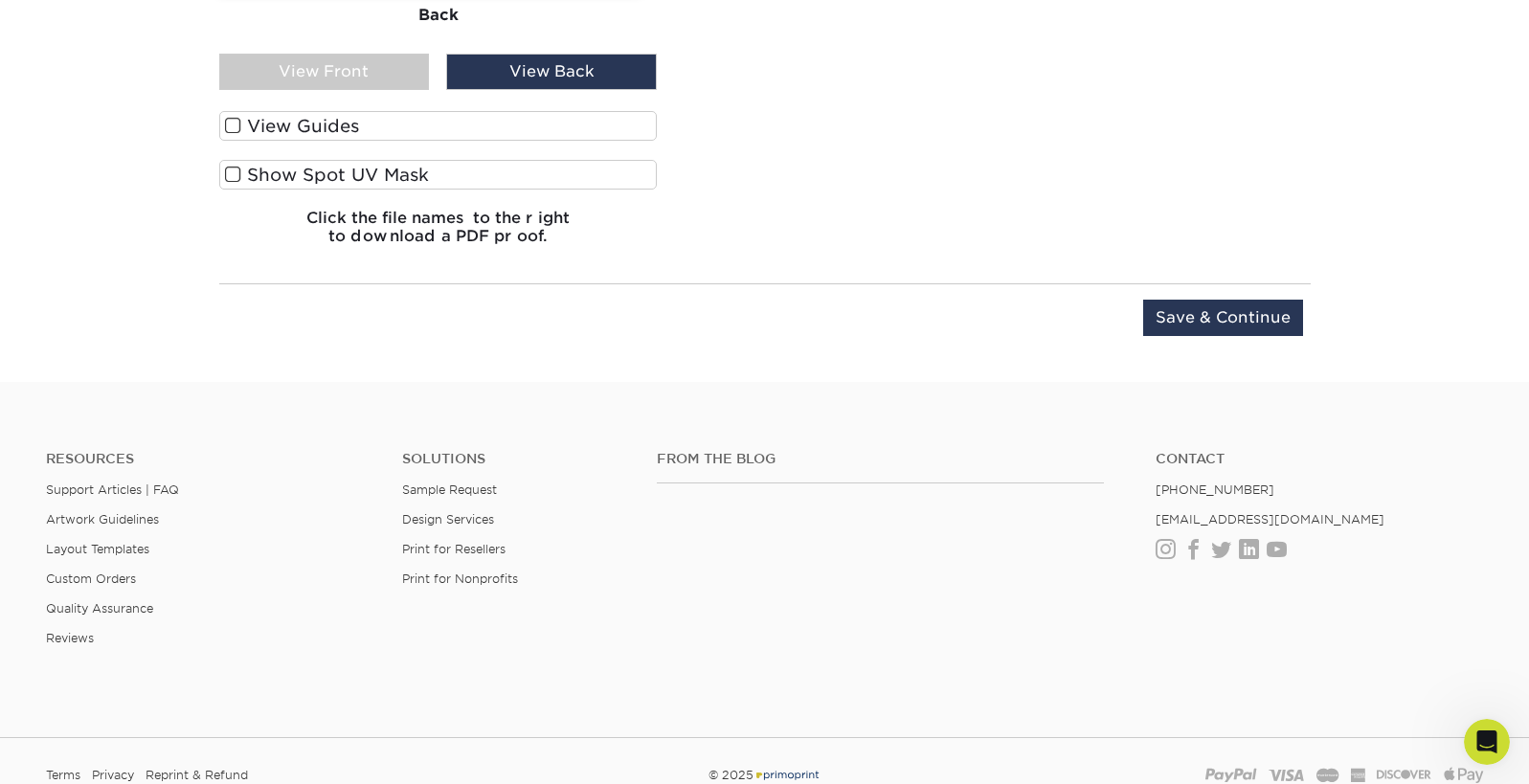
scroll to position [2161, 0]
